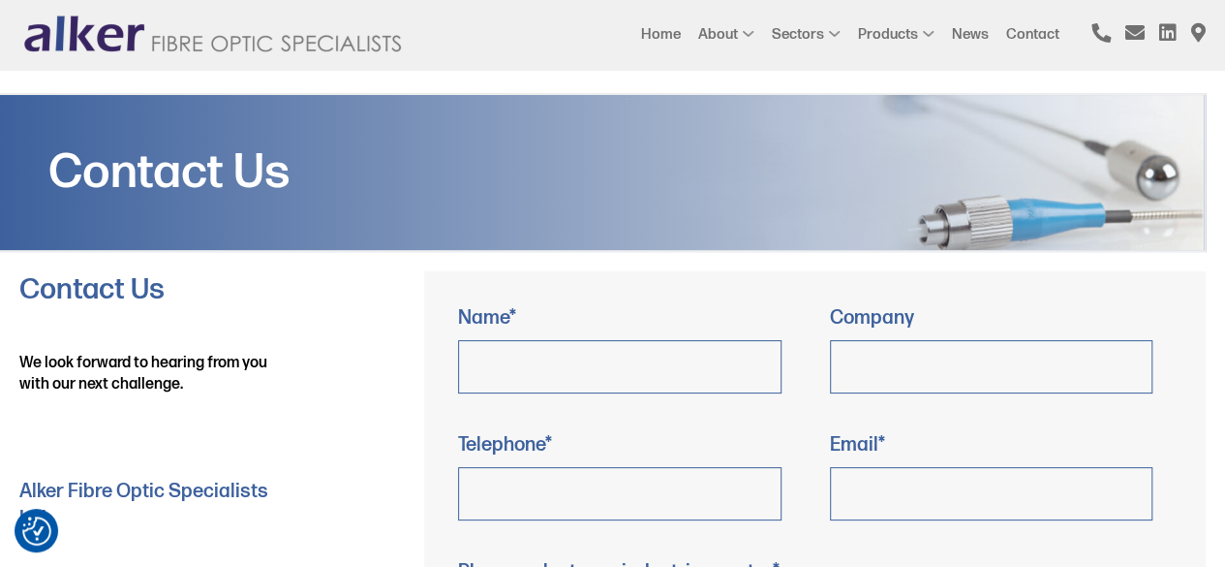
click at [705, 363] on input "Contact form" at bounding box center [619, 366] width 323 height 53
type input "Nicole"
type input "Jabil Procurement & Supply Chain Services"
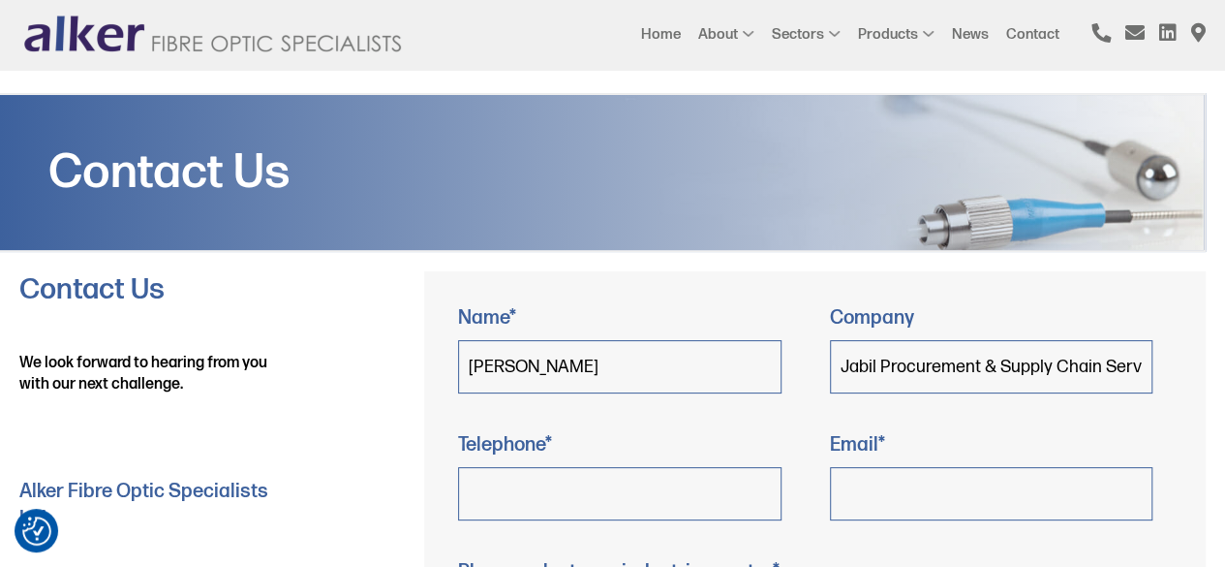
type input "7275779708"
type input "Nicole.Shea@jabilprocurment.com"
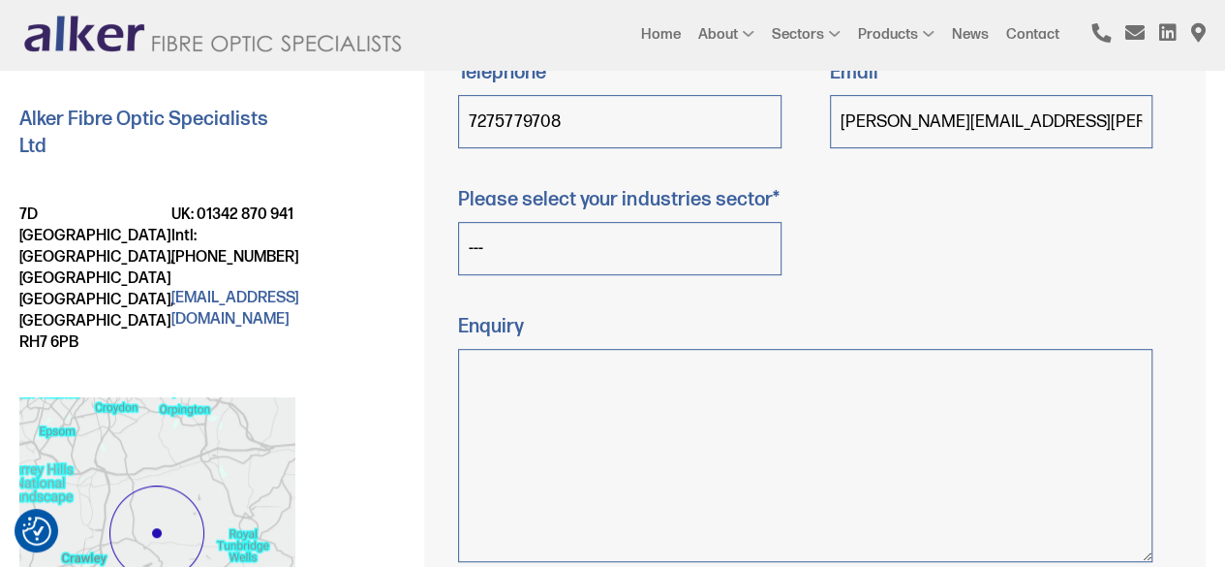
scroll to position [376, 0]
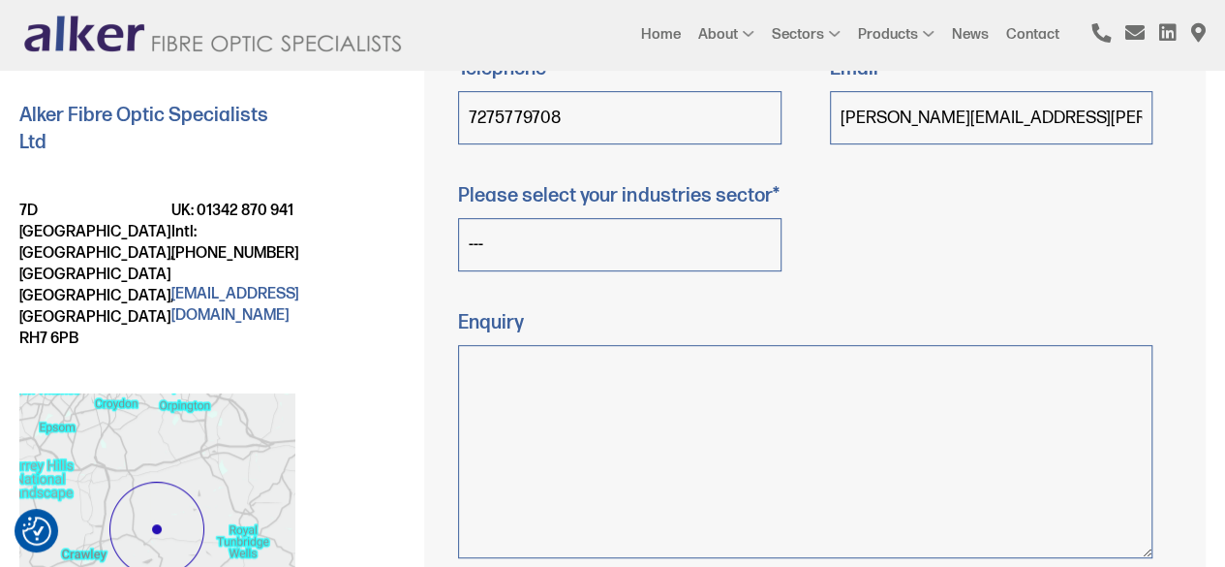
click at [658, 255] on select "--- Space Military Aerospace Medical Research Renewable Nuclear Oil/Gas Rail/Tr…" at bounding box center [619, 244] width 323 height 53
select select "Aerospace"
click at [458, 218] on select "--- Space Military Aerospace Medical Research Renewable Nuclear Oil/Gas Rail/Tr…" at bounding box center [619, 244] width 323 height 53
click at [591, 373] on textarea "Contact form" at bounding box center [805, 451] width 694 height 213
paste textarea "Hello Sir/Madam, I'm Nicole Shea, Procurement and Sales Engineer at Jabil Procu…"
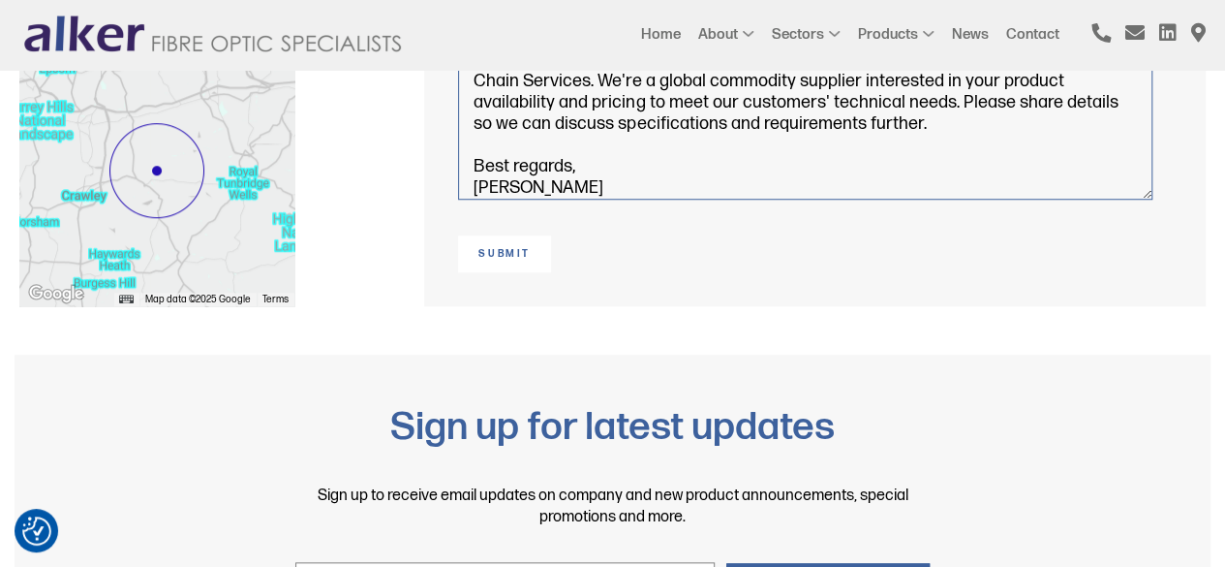
scroll to position [753, 0]
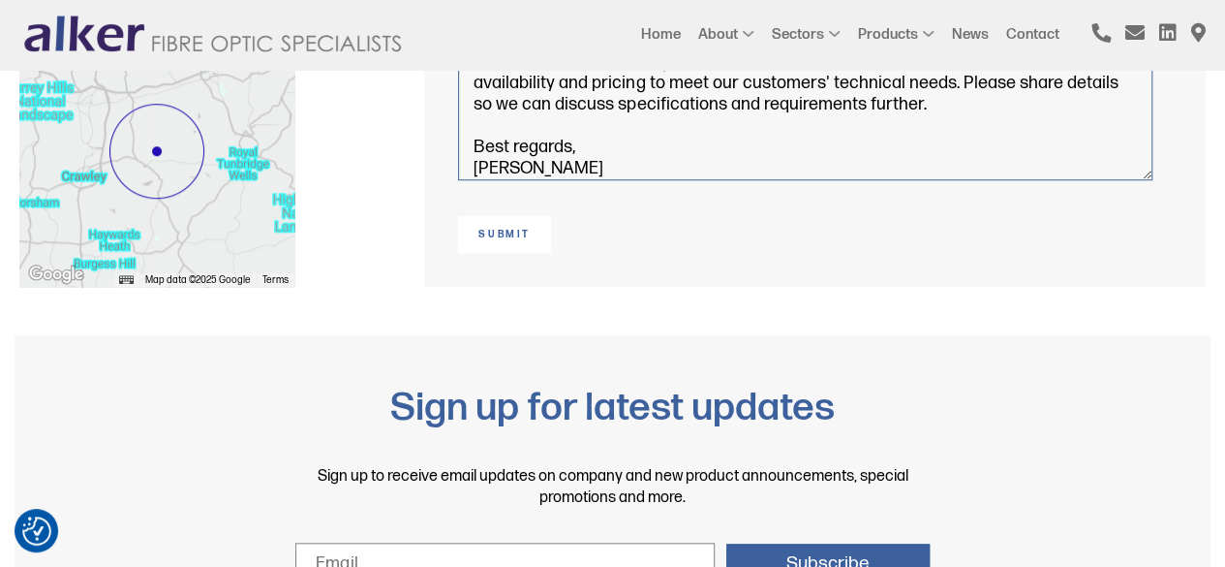
type textarea "Hello Sir/Madam, I'm Nicole Shea, Procurement and Sales Engineer at Jabil Procu…"
click at [515, 237] on input "Submit" at bounding box center [504, 234] width 93 height 37
